Goal: Transaction & Acquisition: Download file/media

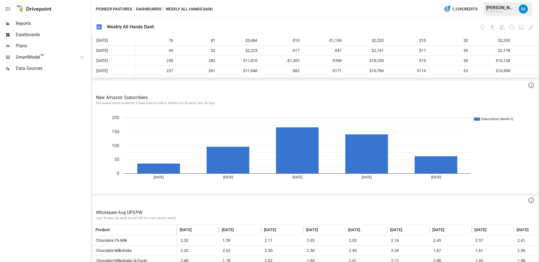
scroll to position [304, 0]
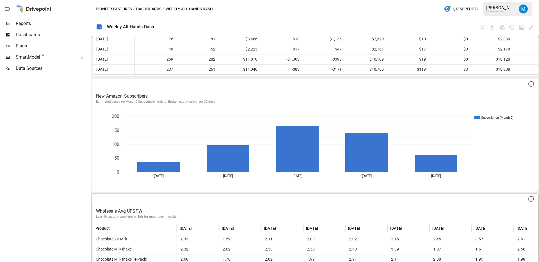
click at [149, 213] on p "Wholesale Avg UPSPW" at bounding box center [315, 211] width 438 height 7
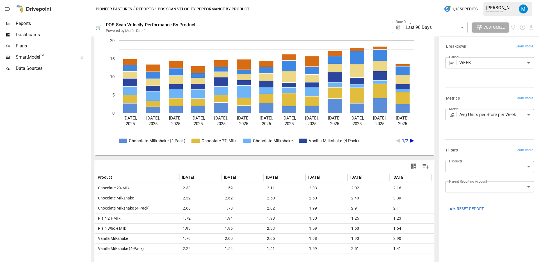
scroll to position [22, 0]
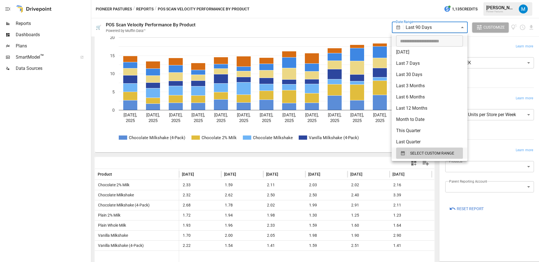
click at [422, 0] on body "**********" at bounding box center [269, 0] width 539 height 0
click at [422, 28] on div at bounding box center [269, 131] width 539 height 262
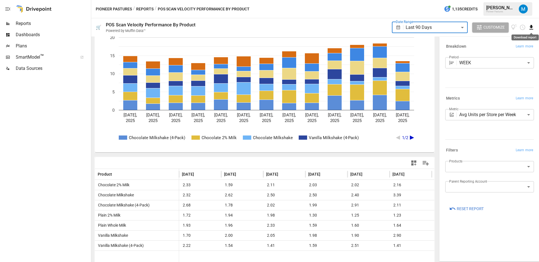
click at [533, 28] on icon "Download report" at bounding box center [531, 27] width 6 height 6
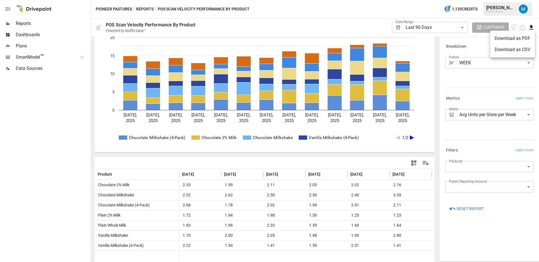
click at [511, 51] on li "Download as CSV" at bounding box center [512, 49] width 45 height 11
